Goal: Information Seeking & Learning: Learn about a topic

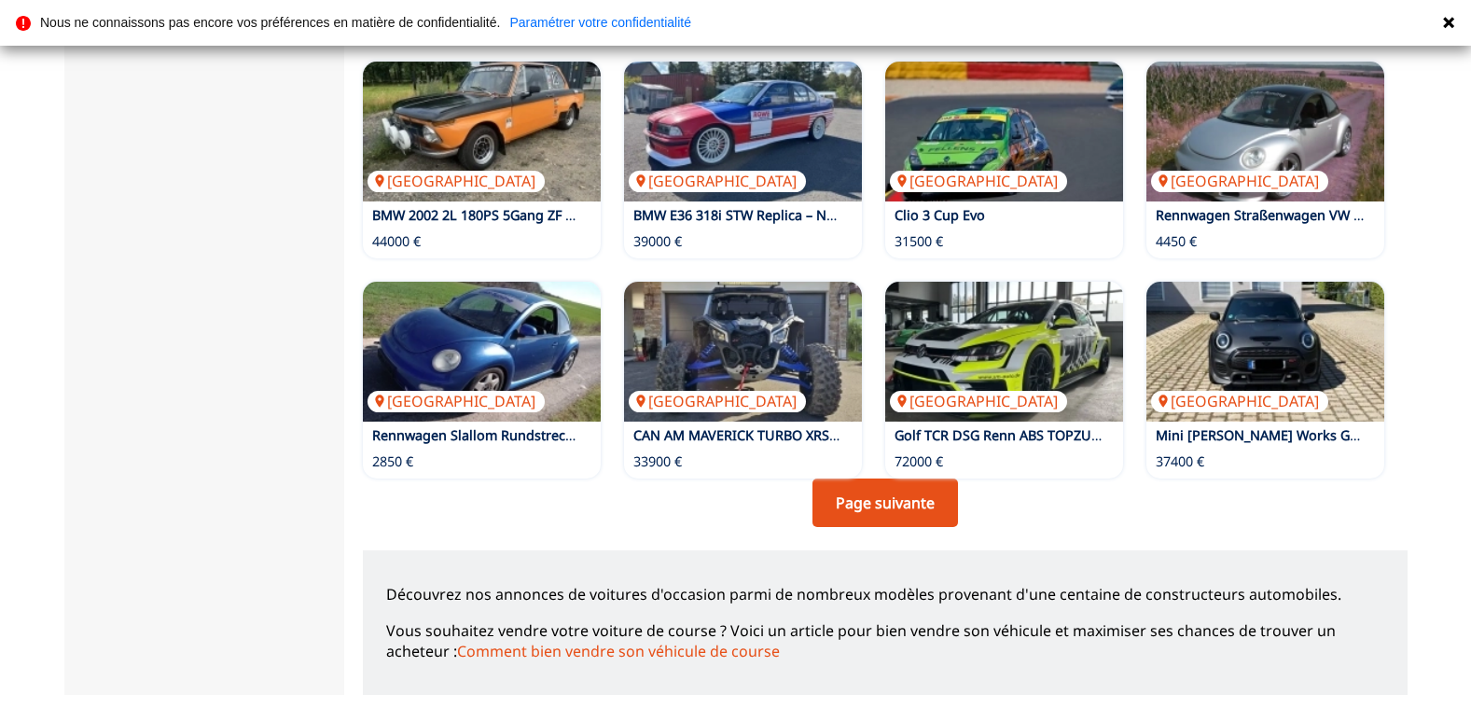
scroll to position [1210, 0]
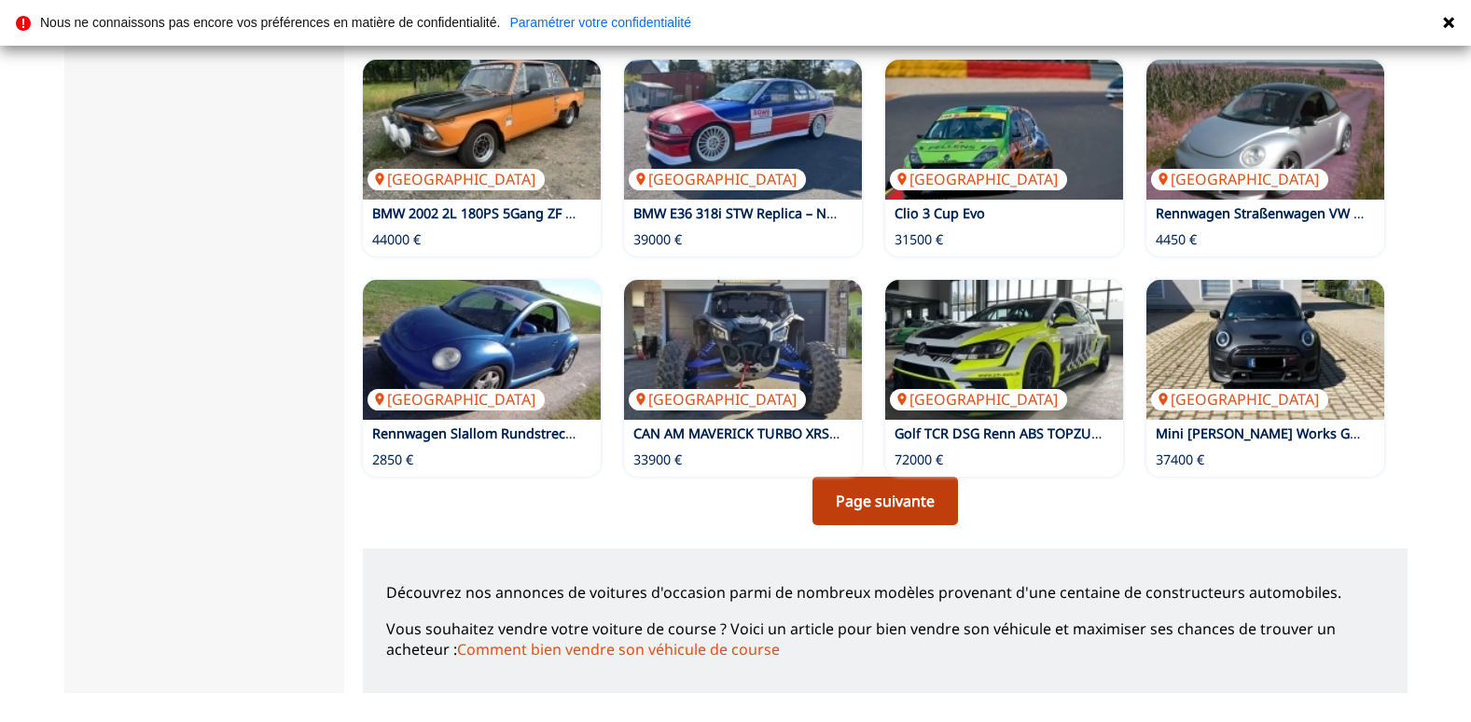
click at [863, 497] on link "Page suivante" at bounding box center [886, 501] width 146 height 49
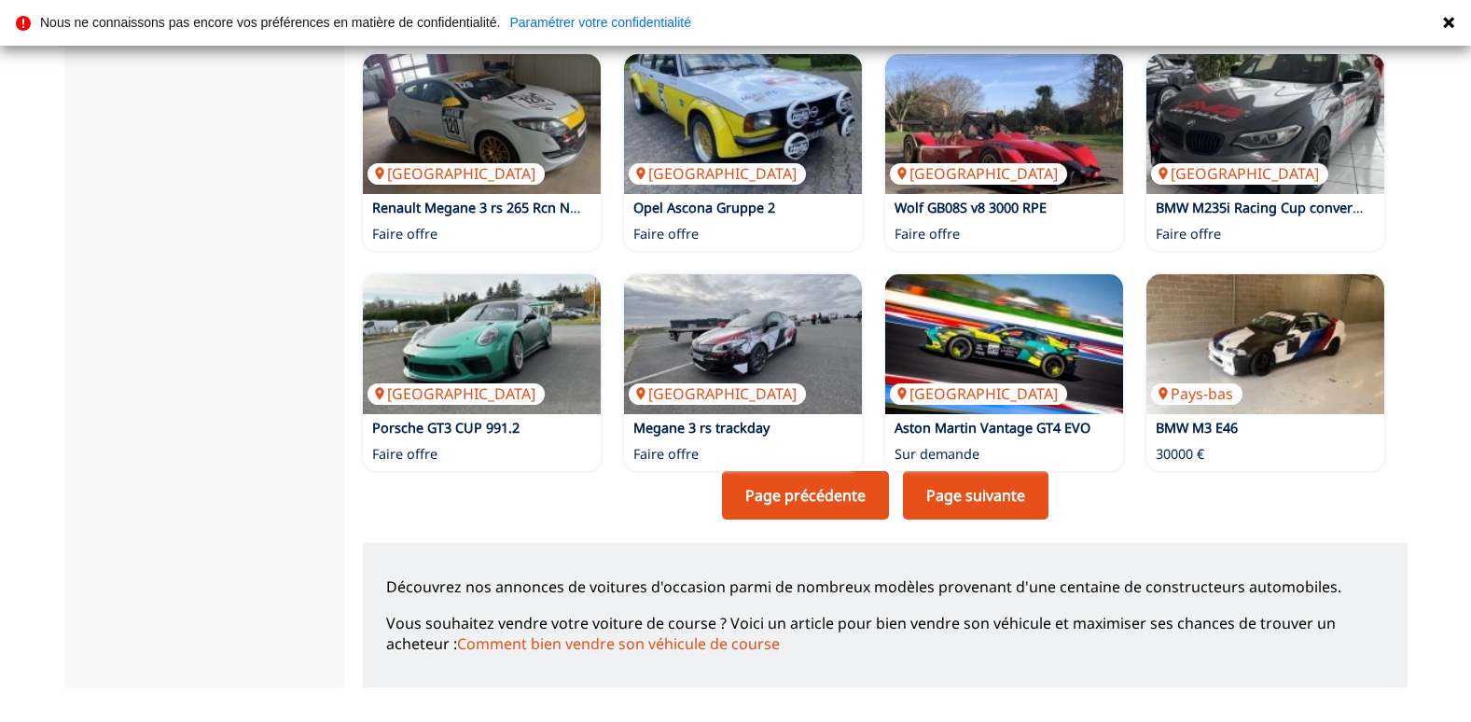
scroll to position [1217, 0]
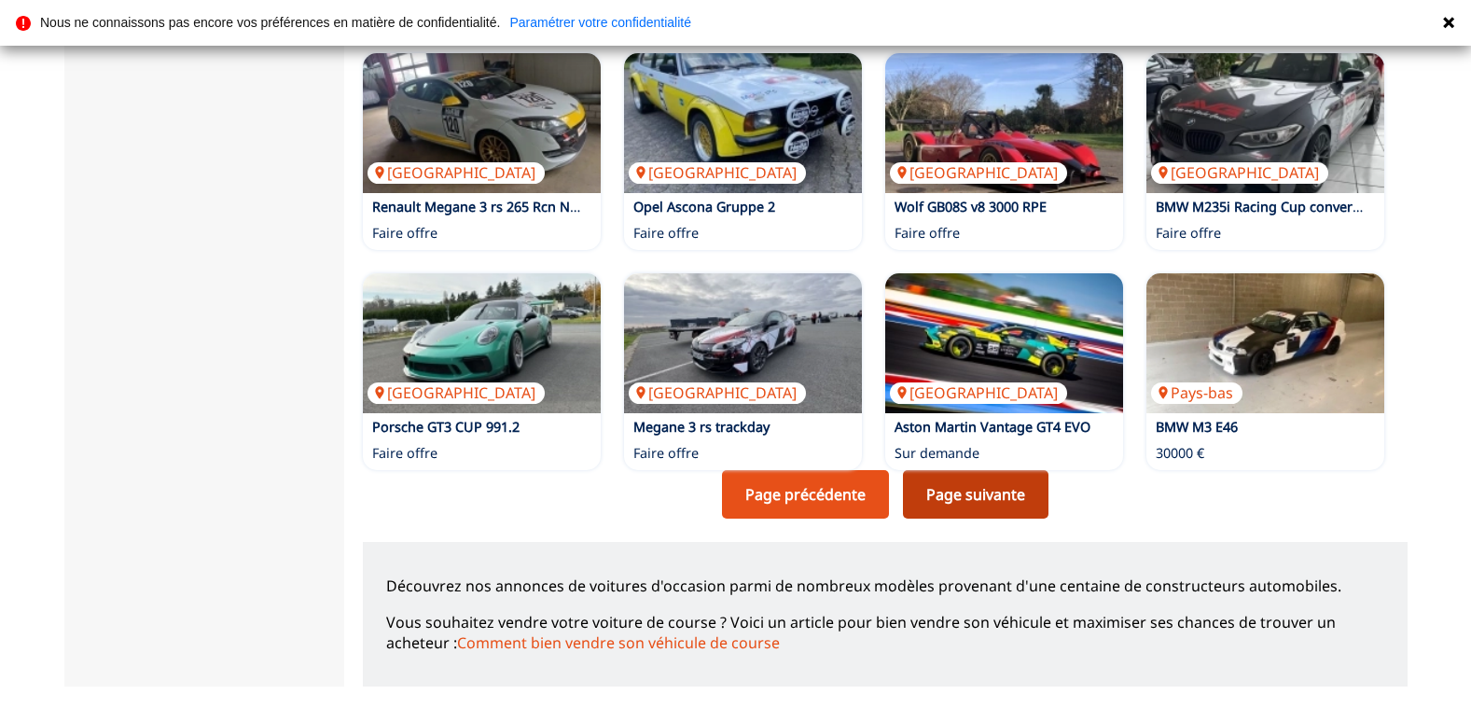
click at [951, 483] on link "Page suivante" at bounding box center [976, 494] width 146 height 49
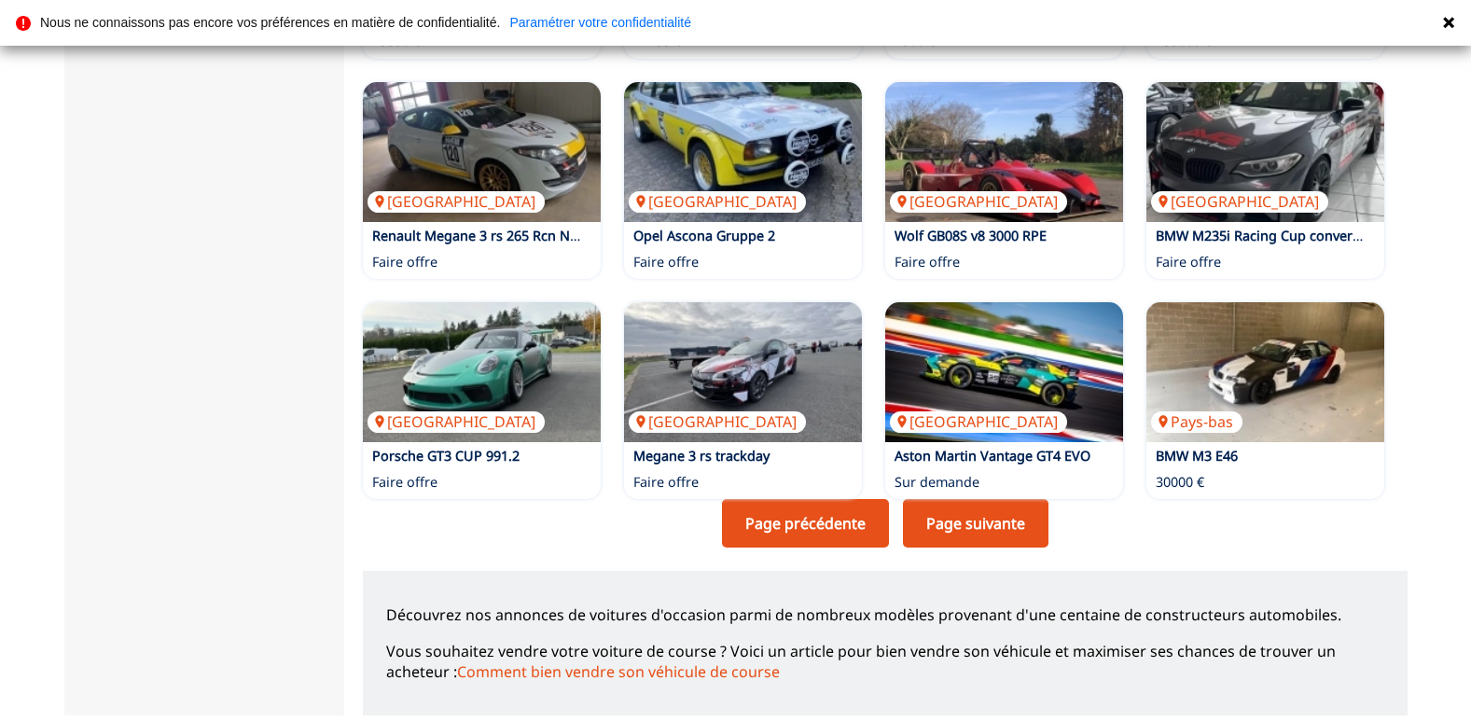
scroll to position [1189, 0]
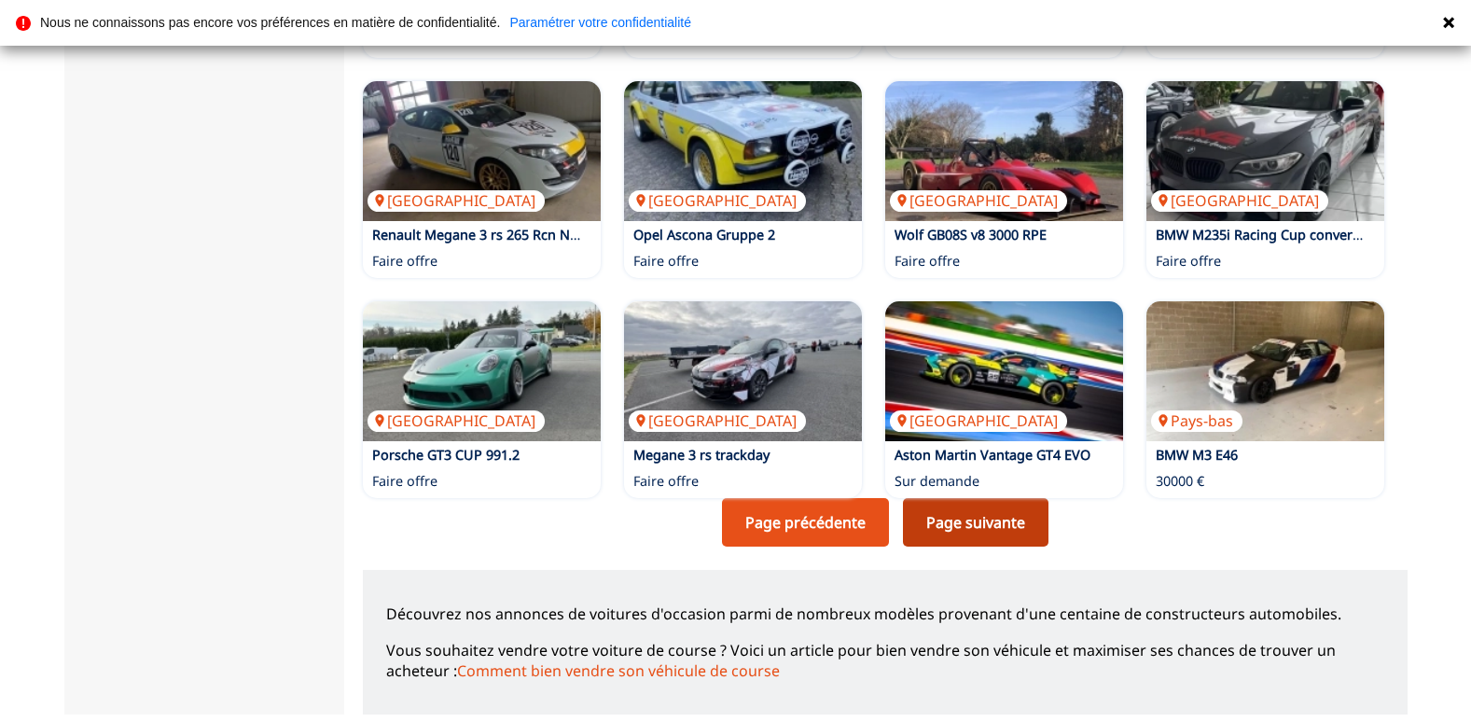
click at [969, 516] on link "Page suivante" at bounding box center [976, 522] width 146 height 49
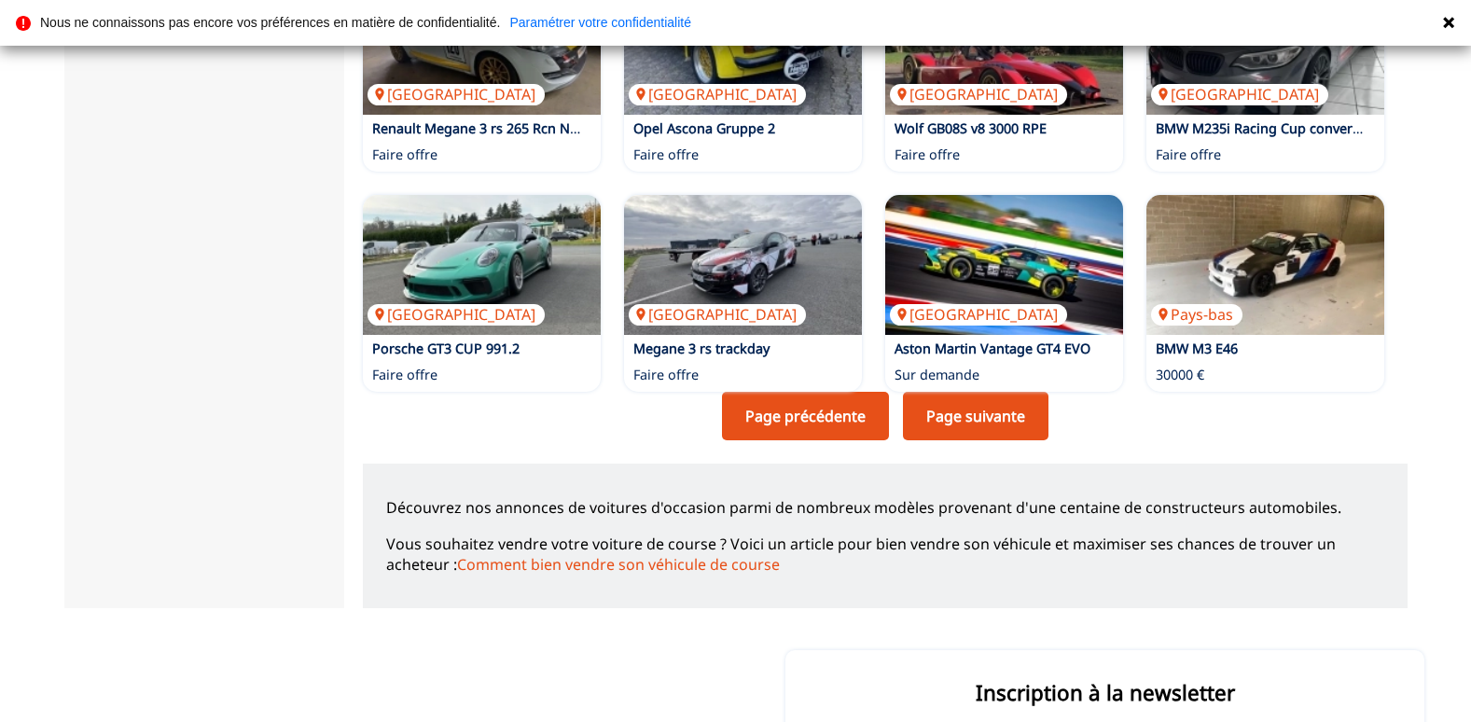
scroll to position [1296, 0]
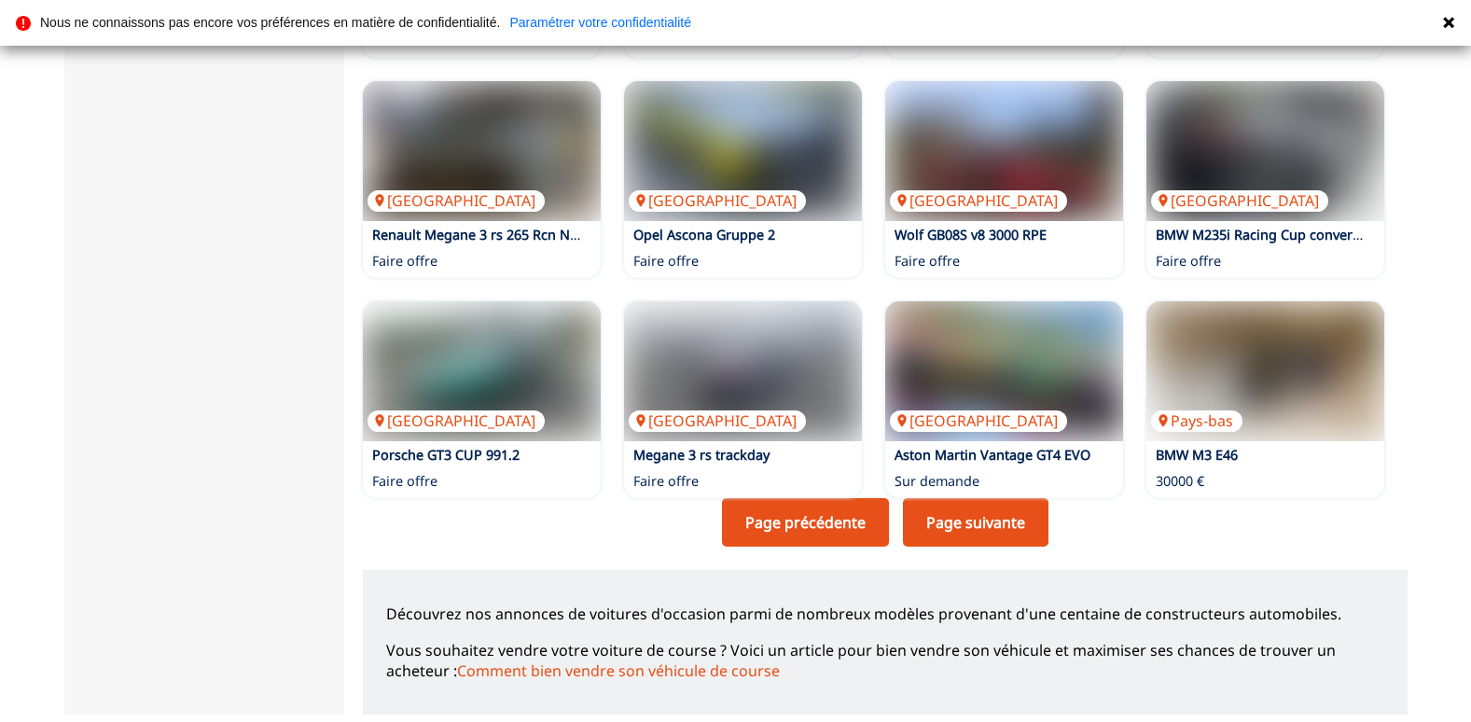
scroll to position [861, 0]
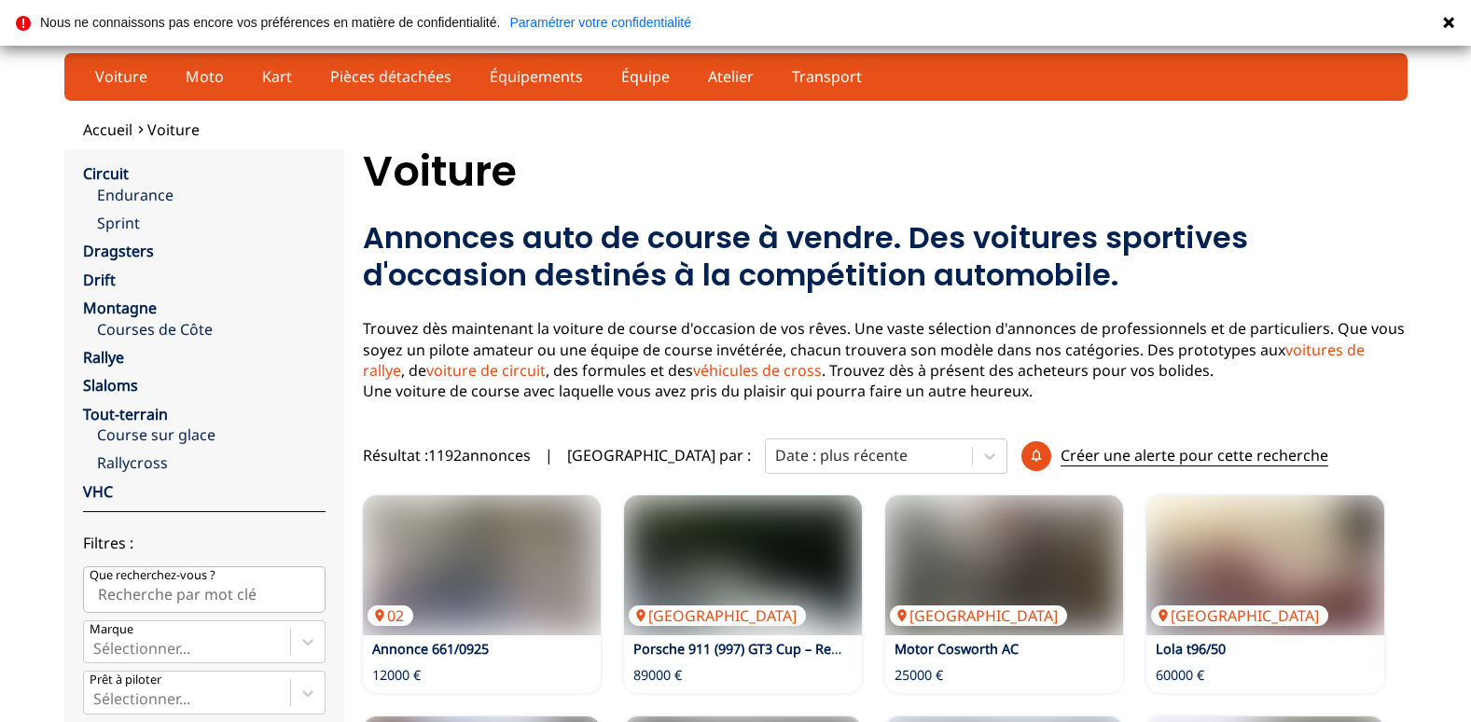
scroll to position [1217, 0]
